Goal: Check status

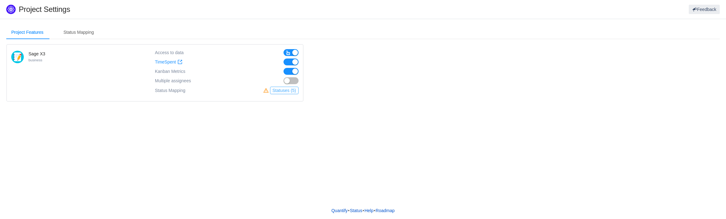
click at [278, 90] on button "Statuses (5)" at bounding box center [284, 91] width 28 height 8
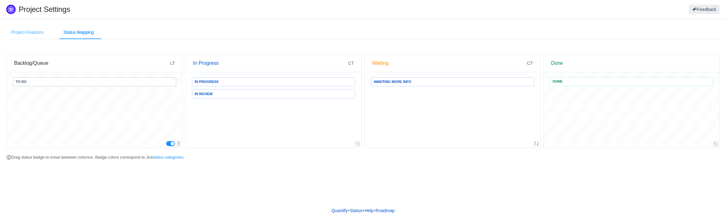
click at [35, 33] on div "Project Features" at bounding box center [27, 32] width 42 height 14
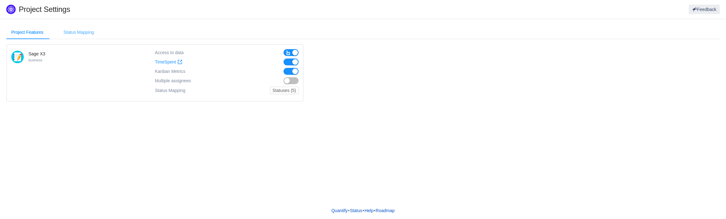
click at [89, 30] on div "Status Mapping" at bounding box center [78, 32] width 40 height 14
click at [341, 210] on link "Quantify" at bounding box center [339, 210] width 17 height 9
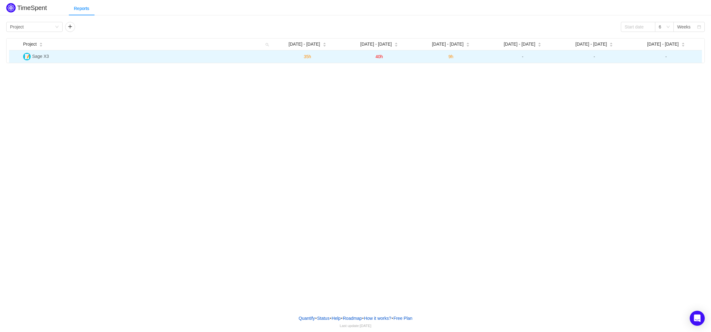
click at [44, 58] on span "Sage X3" at bounding box center [40, 56] width 17 height 5
click at [307, 56] on span "35h" at bounding box center [307, 56] width 7 height 5
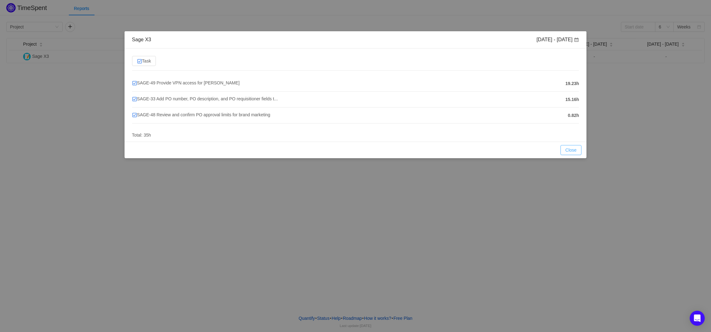
click at [572, 151] on button "Close" at bounding box center [570, 150] width 21 height 10
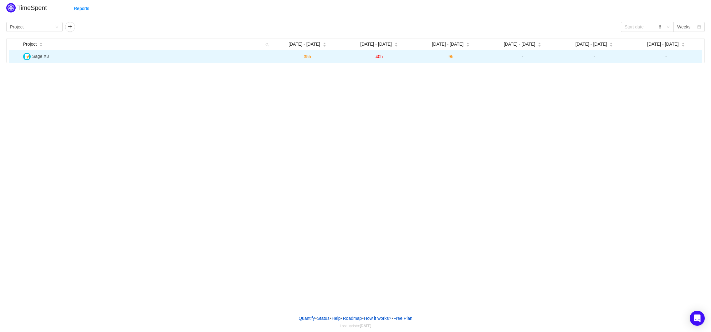
click at [452, 57] on span "9h" at bounding box center [450, 56] width 5 height 5
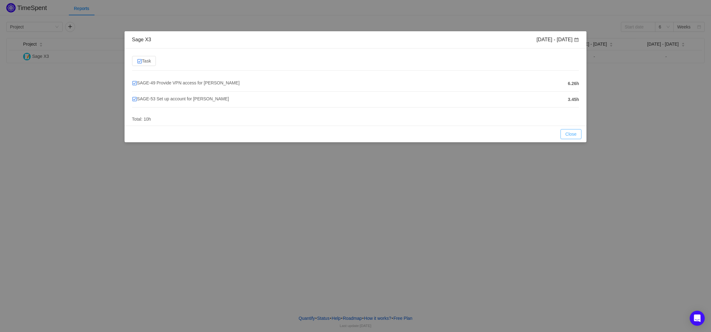
click at [566, 136] on button "Close" at bounding box center [570, 134] width 21 height 10
